Goal: Information Seeking & Learning: Check status

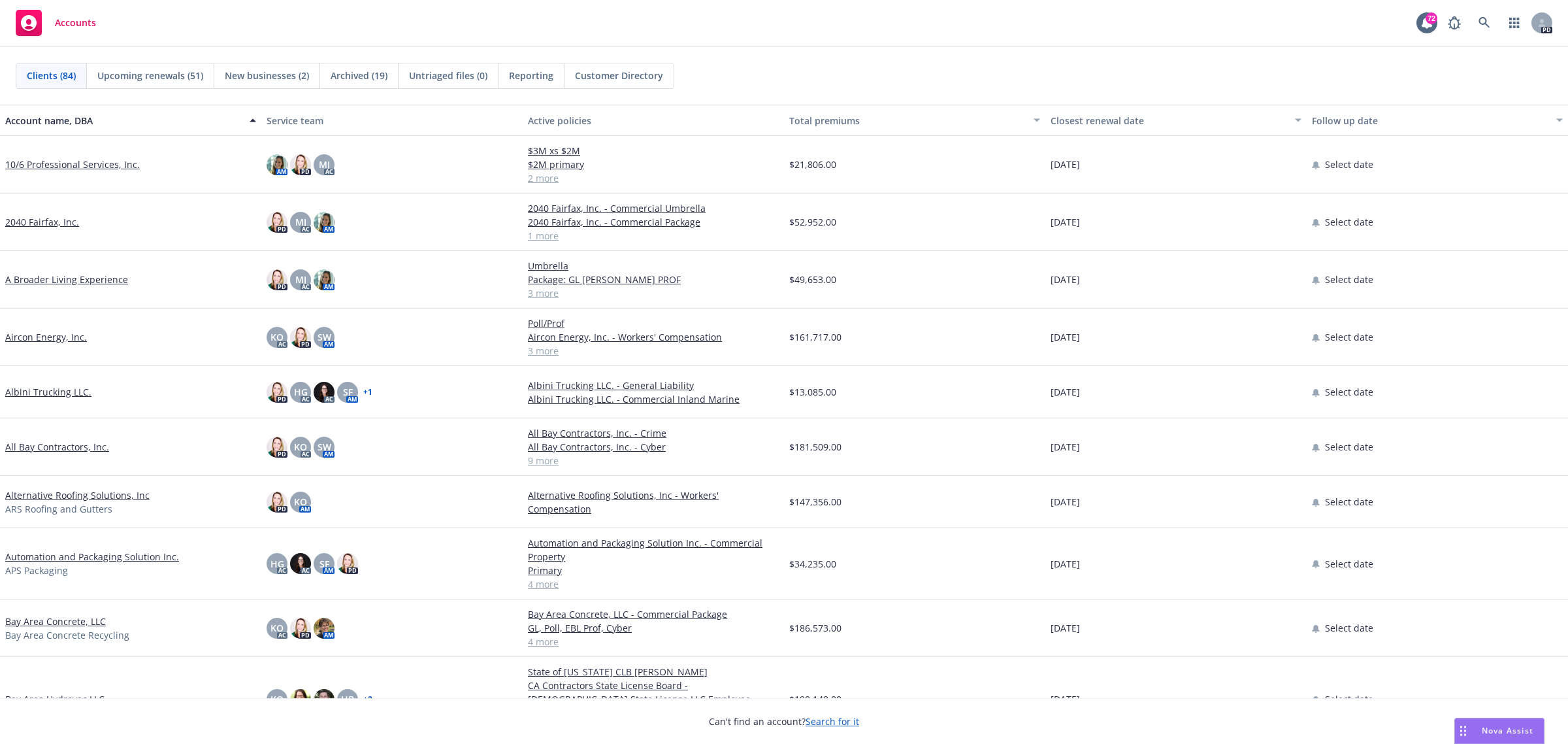
click at [374, 74] on span "Archived (19)" at bounding box center [359, 75] width 57 height 14
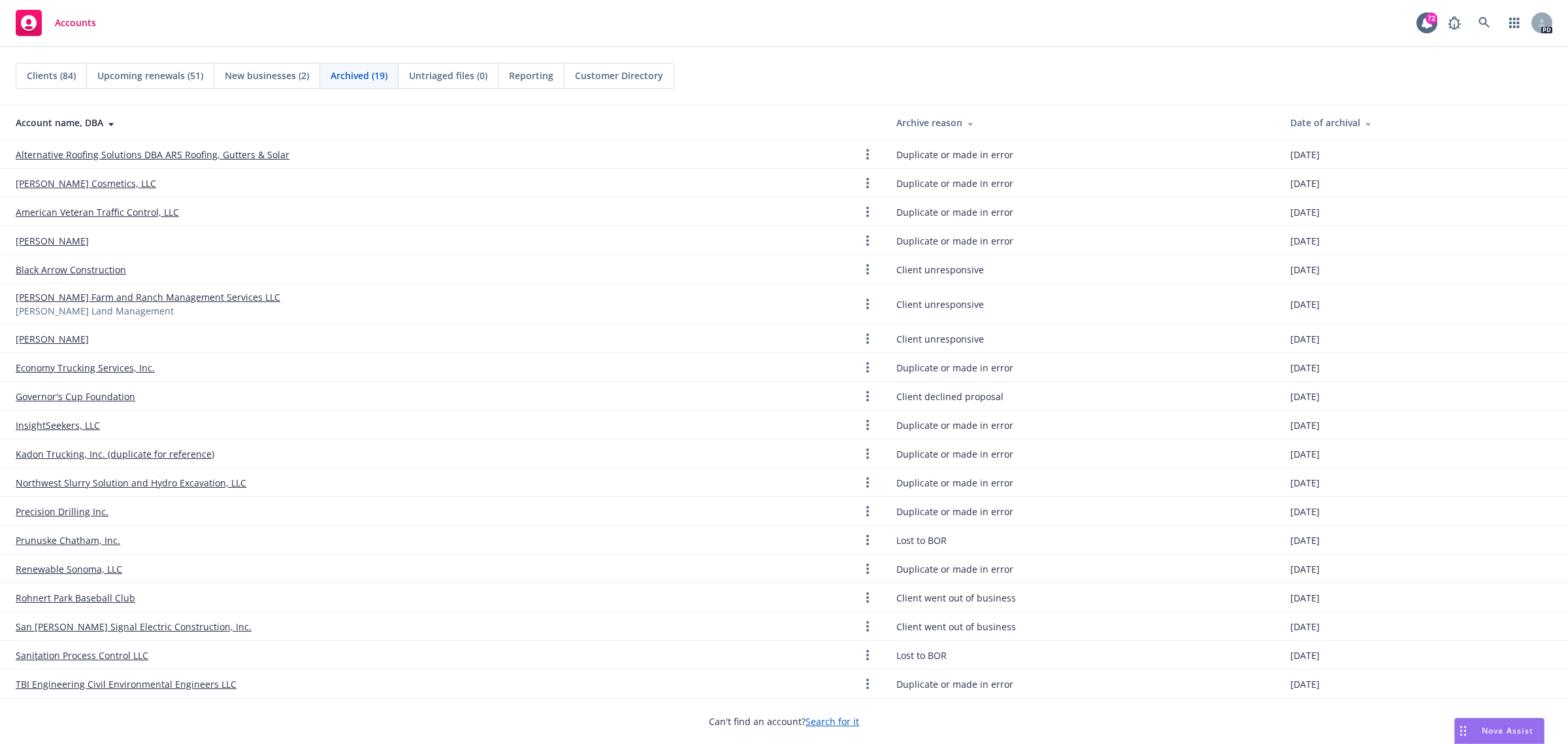
click at [54, 74] on span "Clients (84)" at bounding box center [51, 75] width 49 height 14
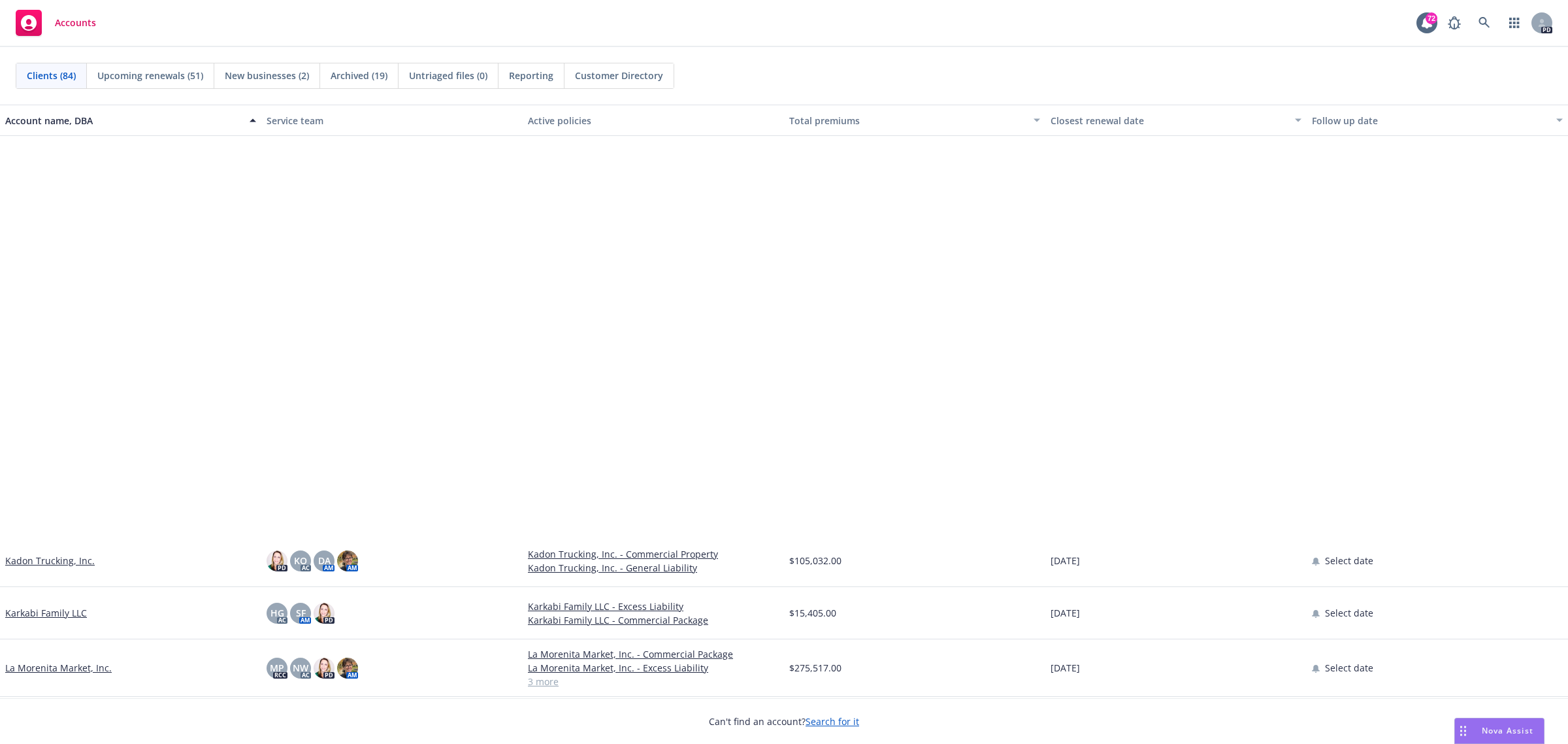
scroll to position [2287, 0]
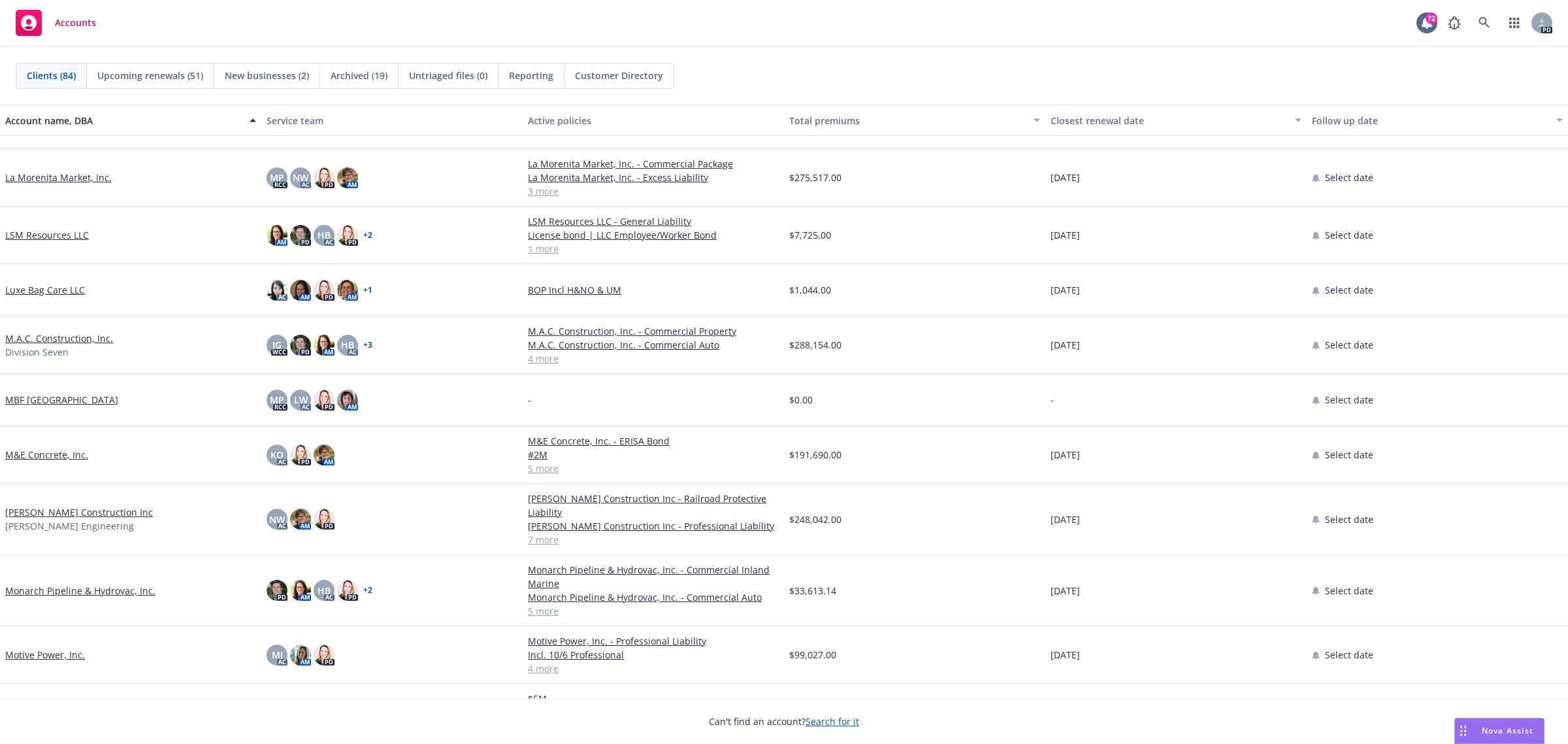
click at [48, 400] on link "MBF [GEOGRAPHIC_DATA]" at bounding box center [61, 399] width 113 height 14
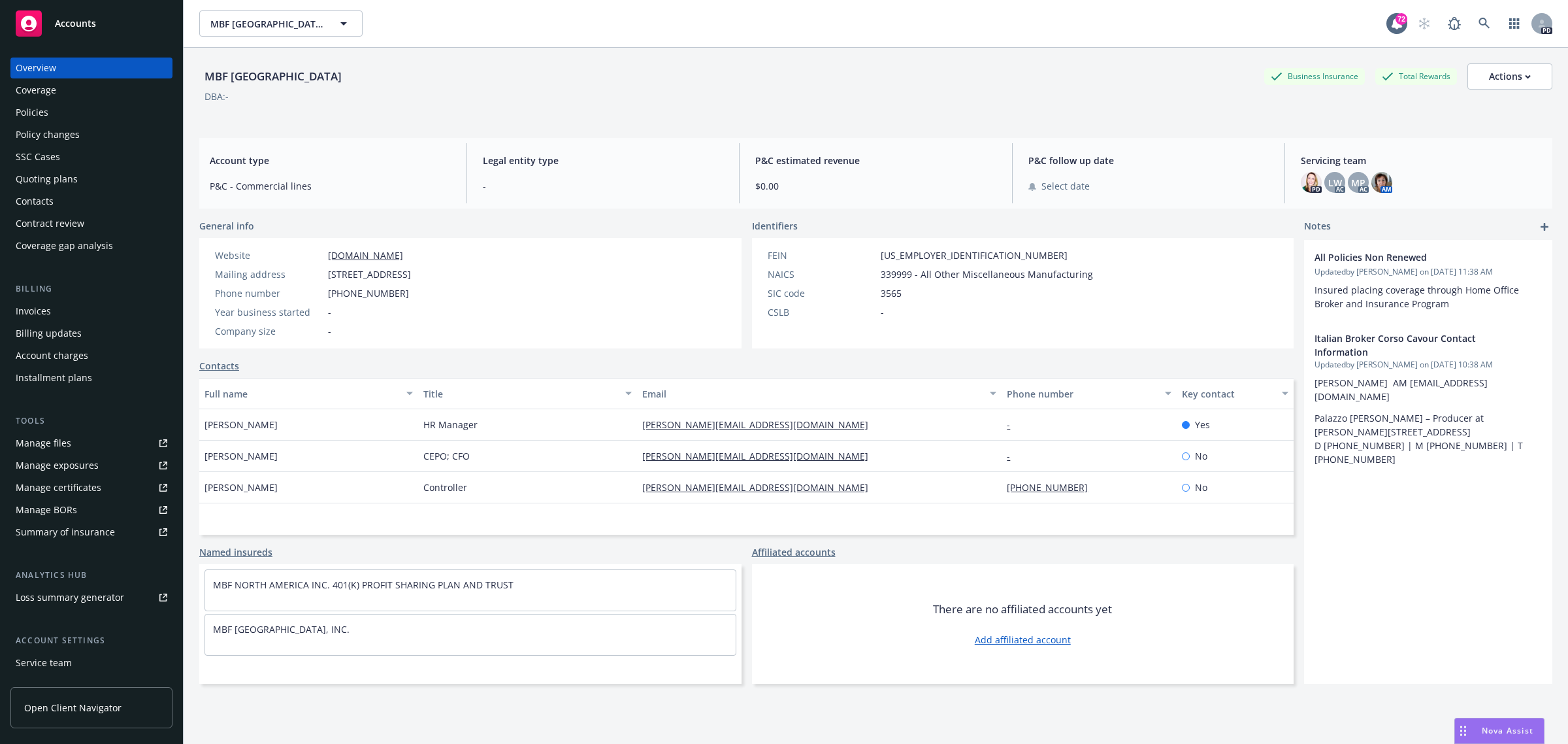
click at [46, 111] on div "Policies" at bounding box center [32, 113] width 32 height 21
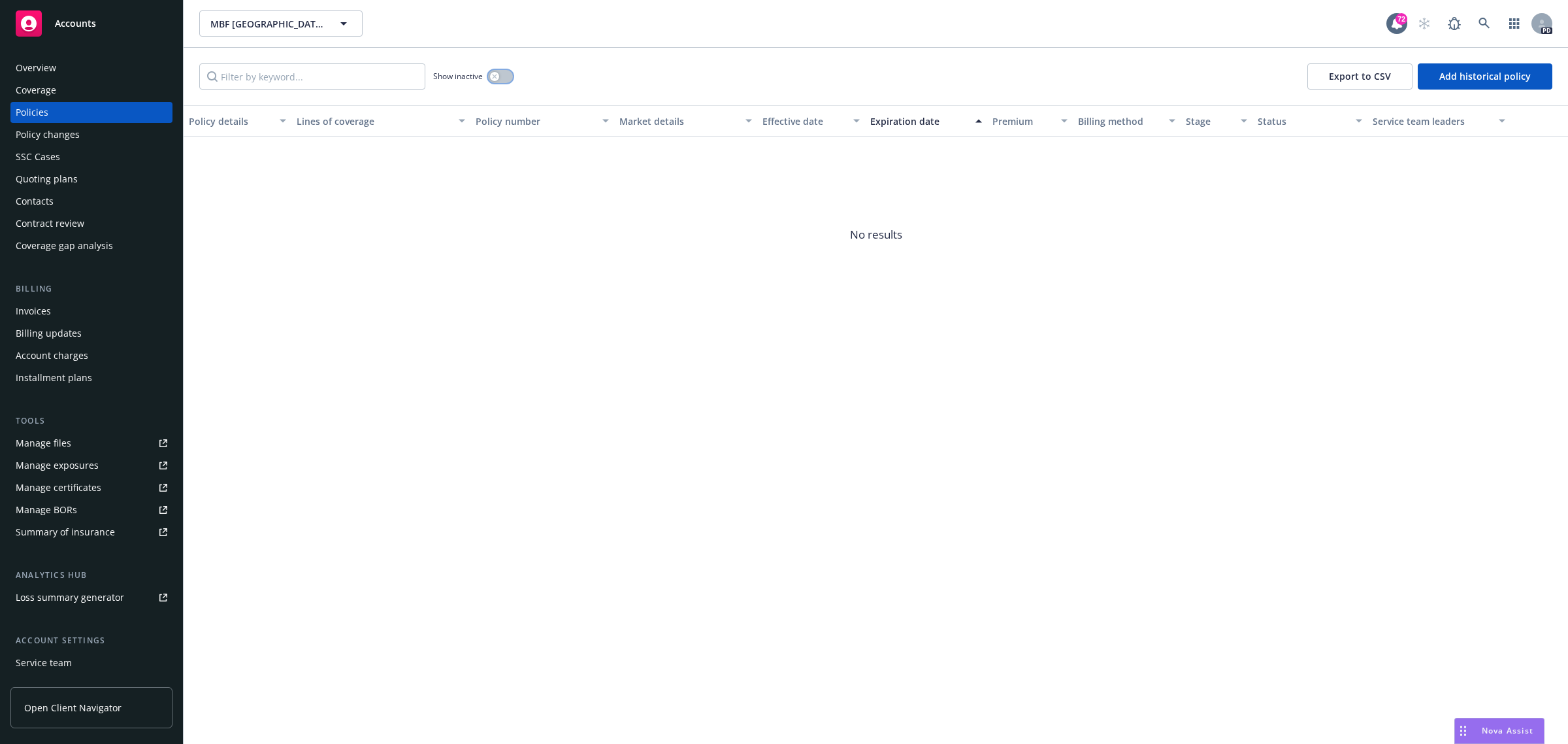
click at [497, 76] on icon "button" at bounding box center [495, 76] width 5 height 5
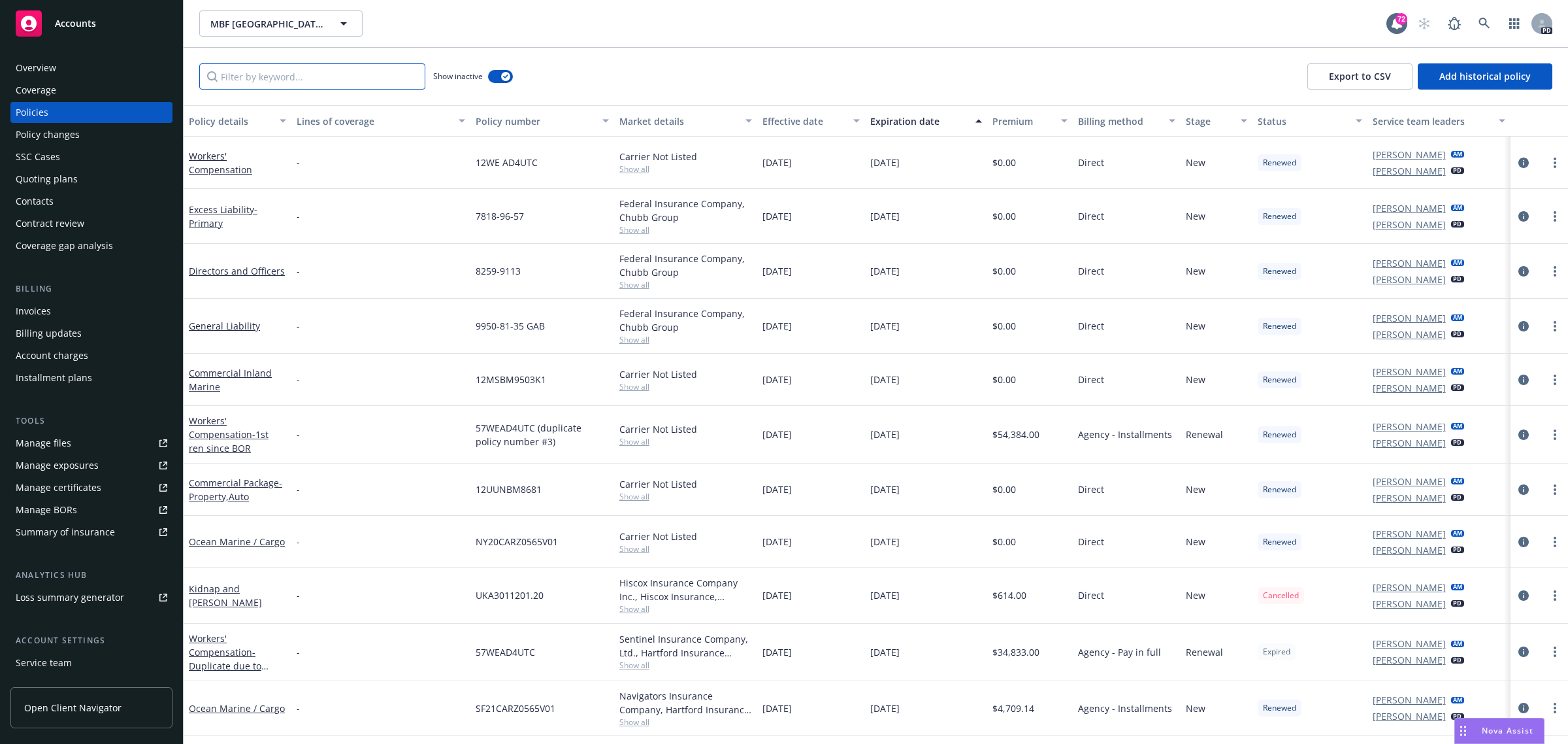
click at [312, 83] on input "Filter by keyword..." at bounding box center [312, 76] width 226 height 26
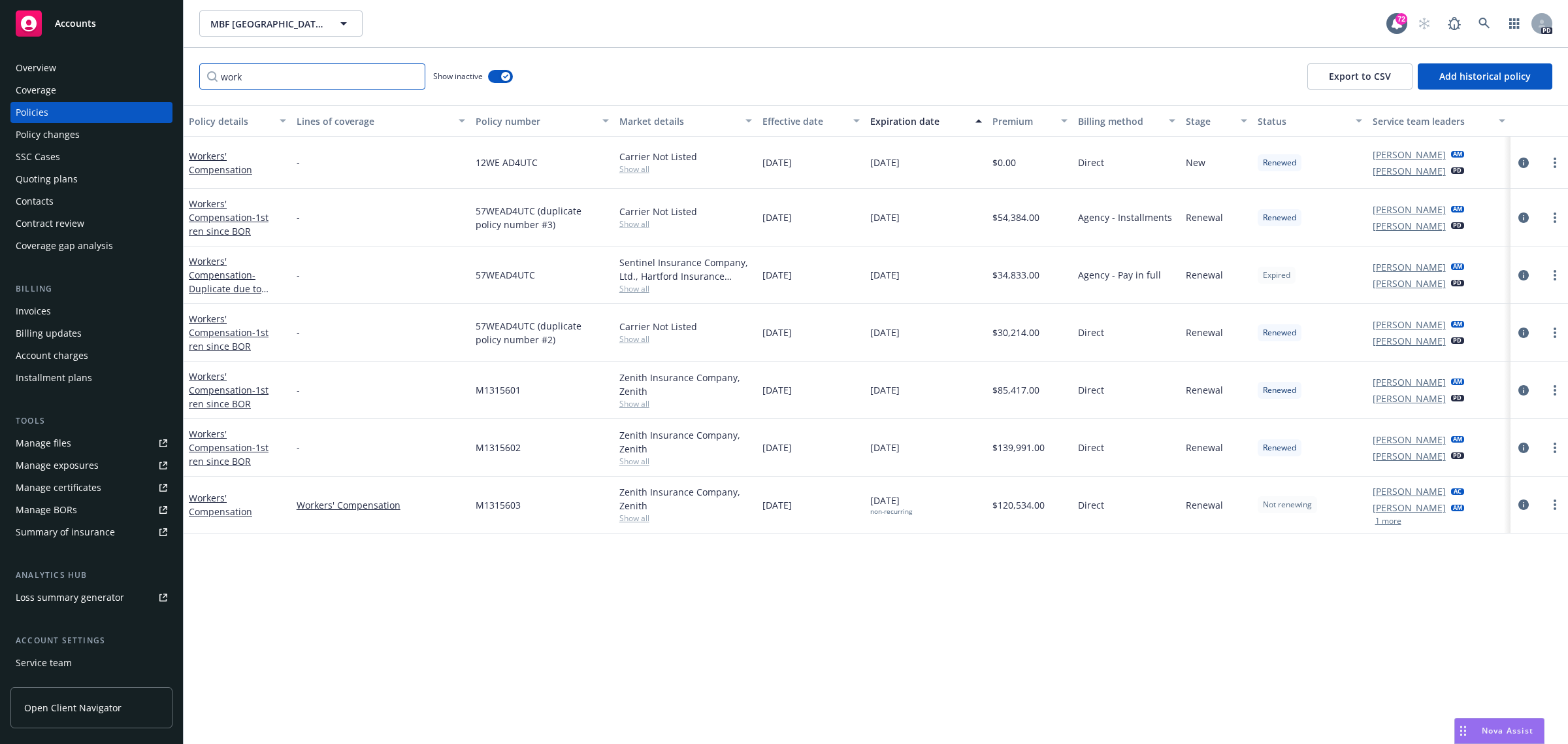
type input "work"
click at [60, 19] on span "Accounts" at bounding box center [76, 24] width 41 height 11
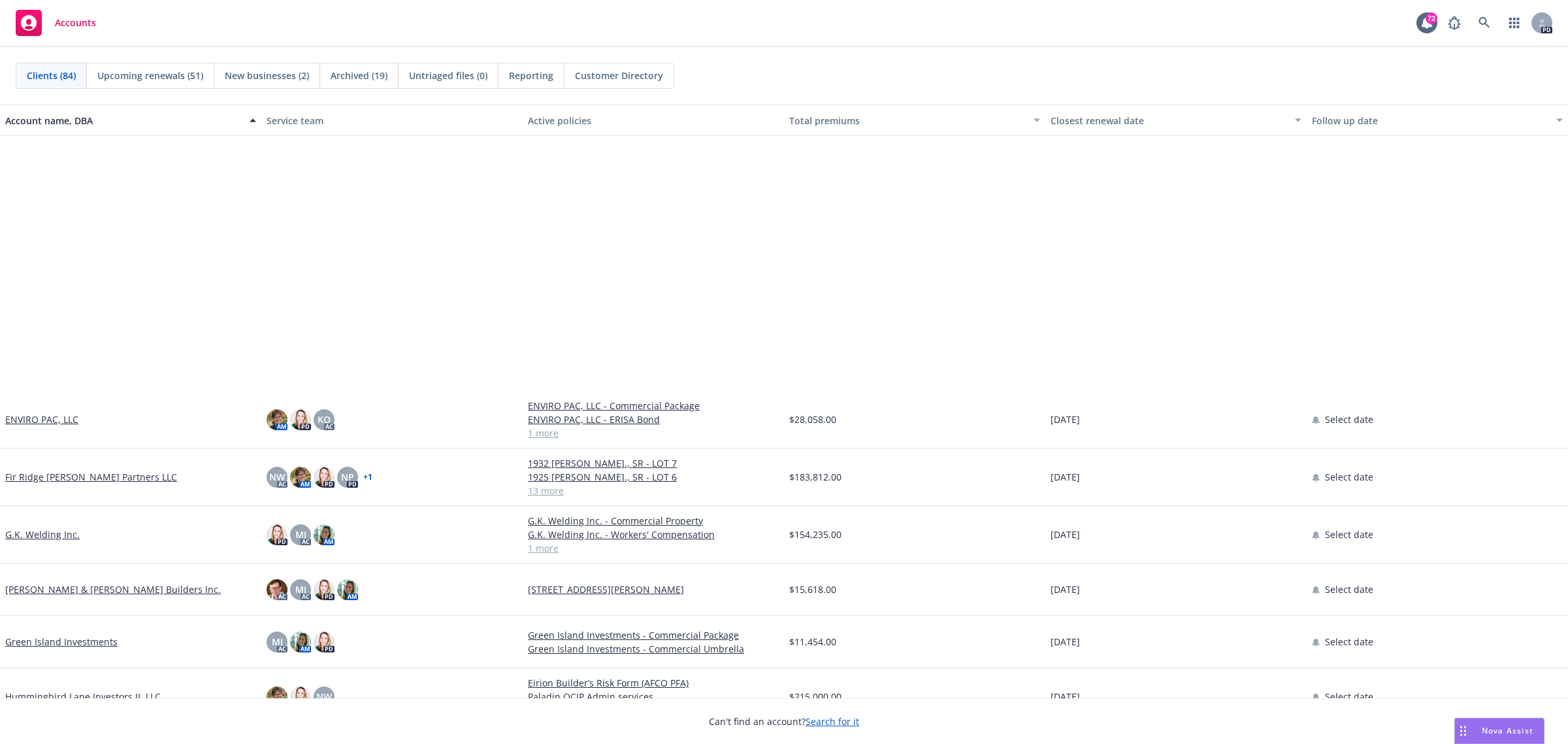
scroll to position [1960, 0]
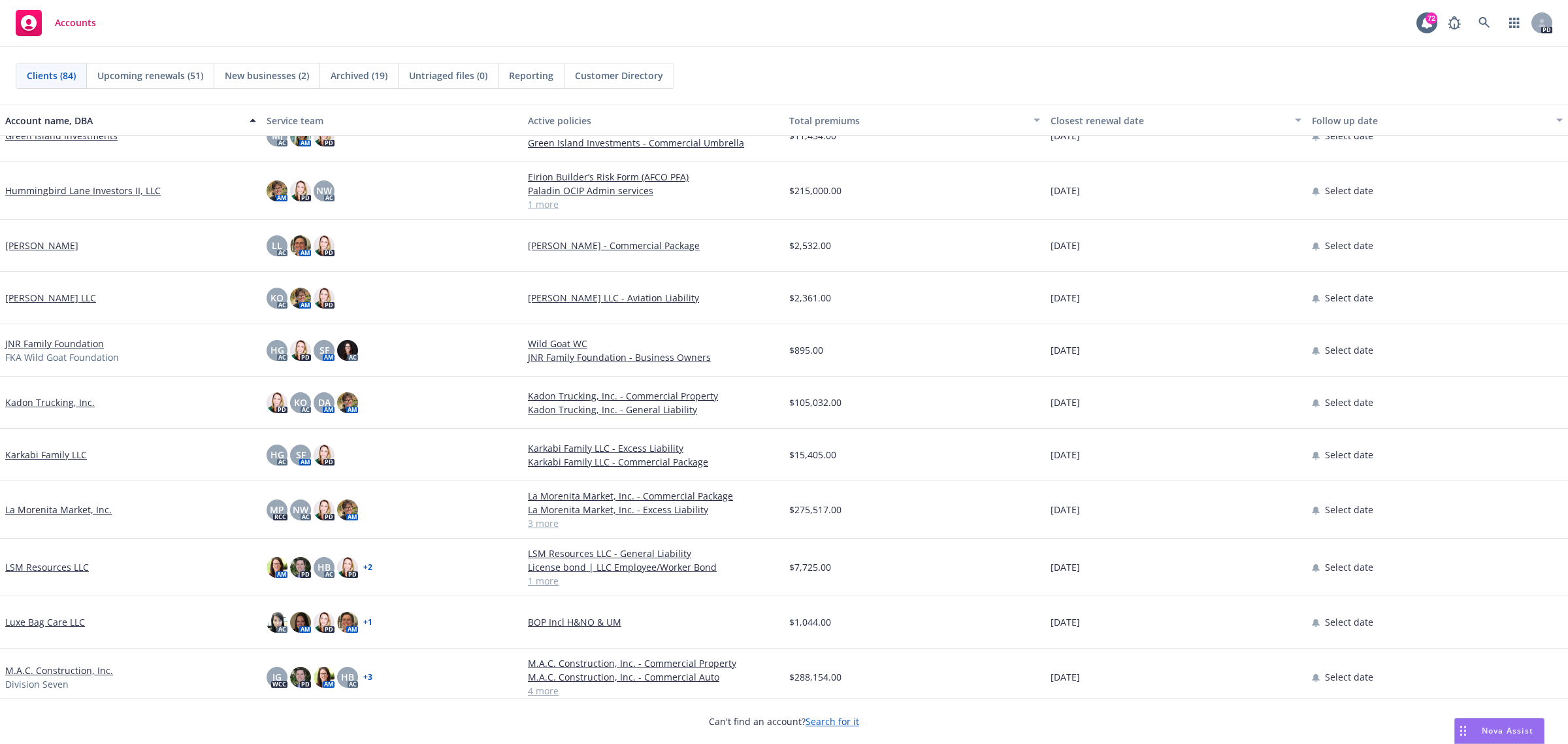
click at [27, 341] on link "JNR Family Foundation" at bounding box center [54, 343] width 98 height 14
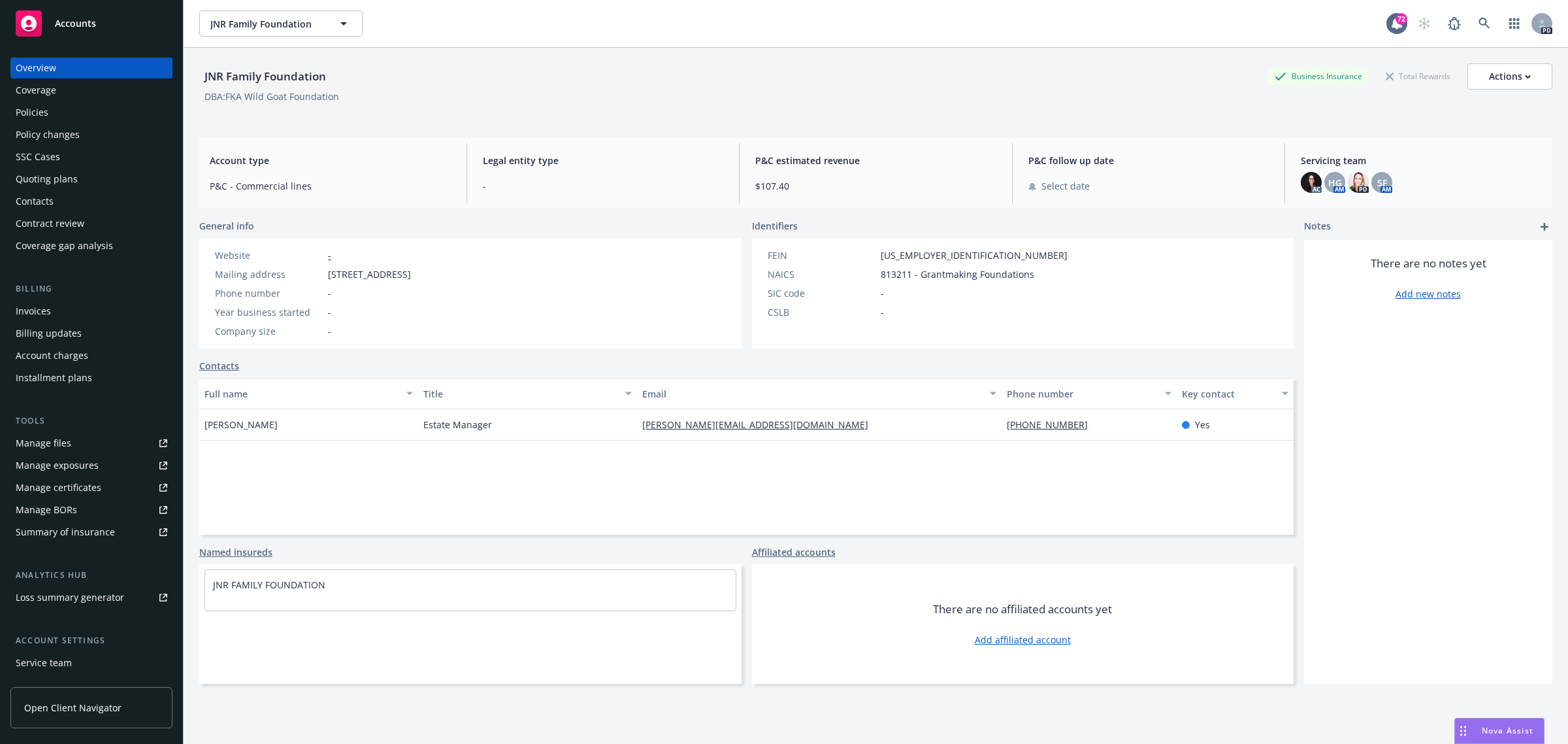
click at [32, 109] on div "Policies" at bounding box center [32, 113] width 32 height 21
